Goal: Information Seeking & Learning: Find specific fact

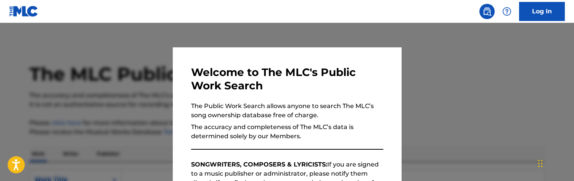
click at [100, 88] on div at bounding box center [287, 113] width 574 height 181
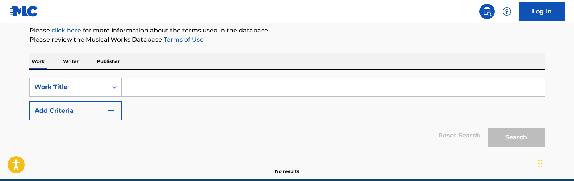
scroll to position [105, 0]
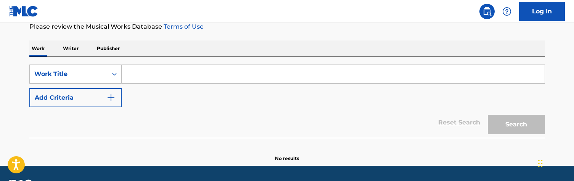
click at [140, 68] on input "Search Form" at bounding box center [333, 74] width 423 height 18
paste input "Hekayat El Omr"
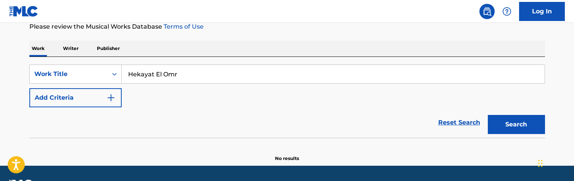
type input "Hekayat El Omr"
click at [106, 102] on img "Search Form" at bounding box center [110, 97] width 9 height 9
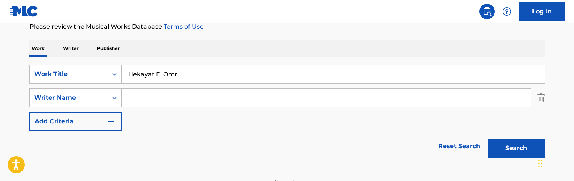
click at [164, 93] on input "Search Form" at bounding box center [326, 97] width 409 height 18
click at [177, 95] on input "Search Form" at bounding box center [326, 97] width 409 height 18
paste input "[PERSON_NAME]"
type input "[PERSON_NAME]"
click at [488, 138] on button "Search" at bounding box center [516, 147] width 57 height 19
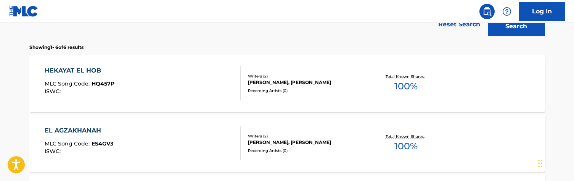
scroll to position [303, 0]
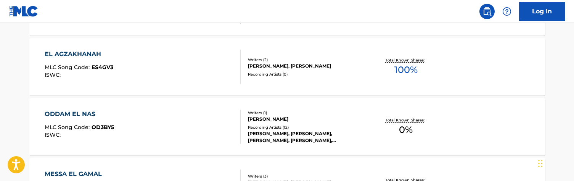
click at [227, 71] on div "EL AGZAKHANAH MLC Song Code : ES4GV3 ISWC :" at bounding box center [143, 67] width 196 height 34
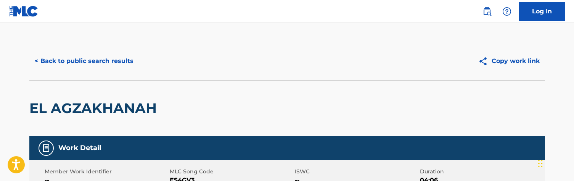
click at [117, 67] on button "< Back to public search results" at bounding box center [83, 60] width 109 height 19
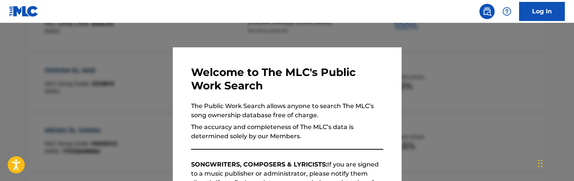
click at [127, 79] on div at bounding box center [287, 113] width 574 height 181
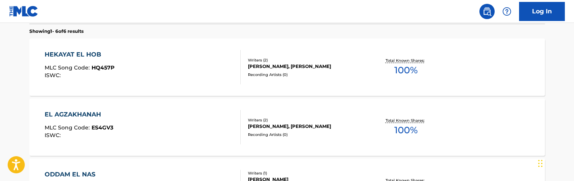
scroll to position [244, 0]
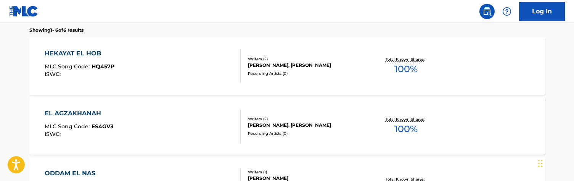
click at [124, 70] on div "HEKAYAT EL HOB MLC Song Code : HQ457P ISWC :" at bounding box center [143, 66] width 196 height 34
